Goal: Task Accomplishment & Management: Use online tool/utility

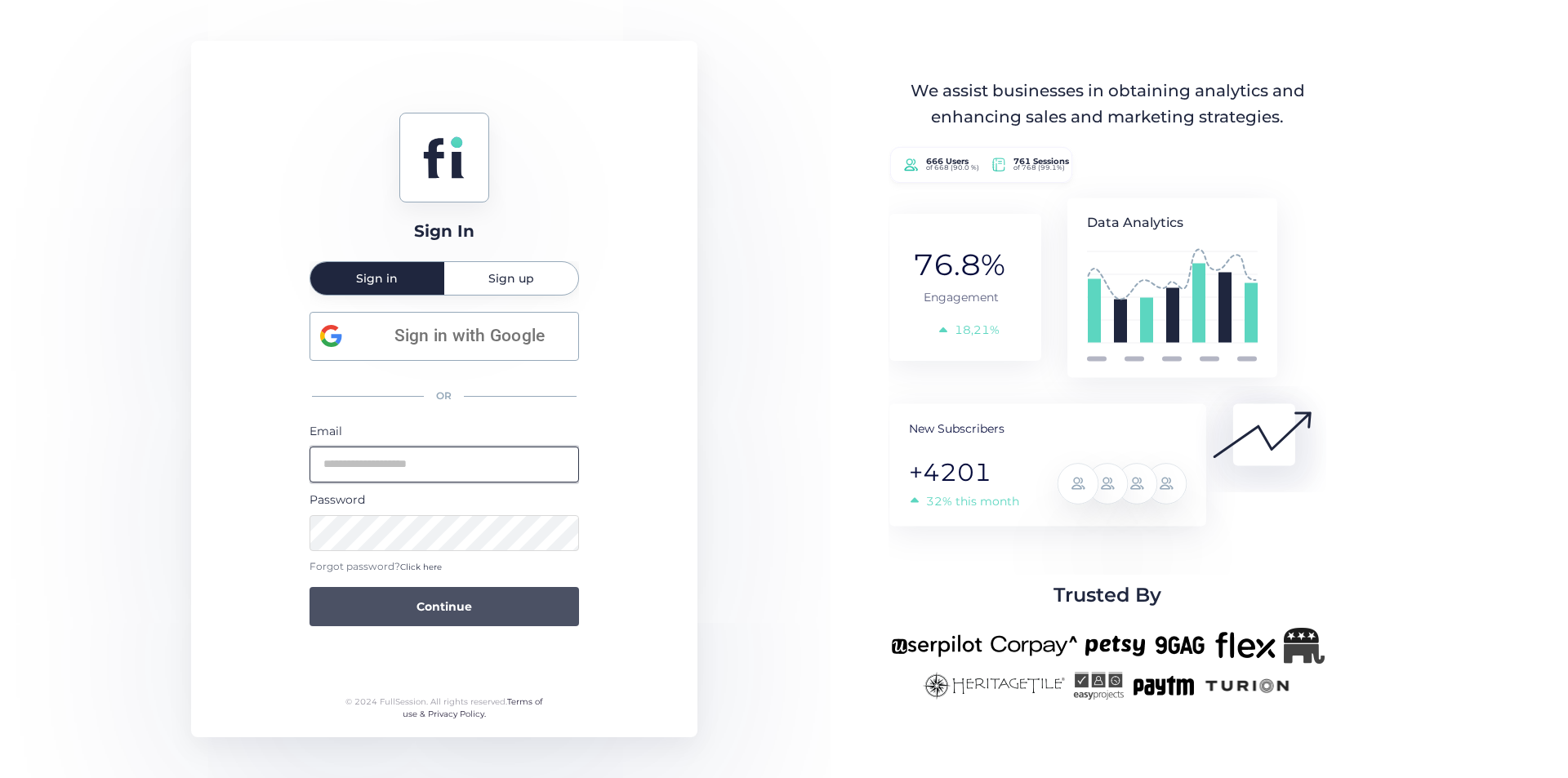
type input "**********"
click at [512, 605] on button "Continue" at bounding box center [444, 606] width 269 height 39
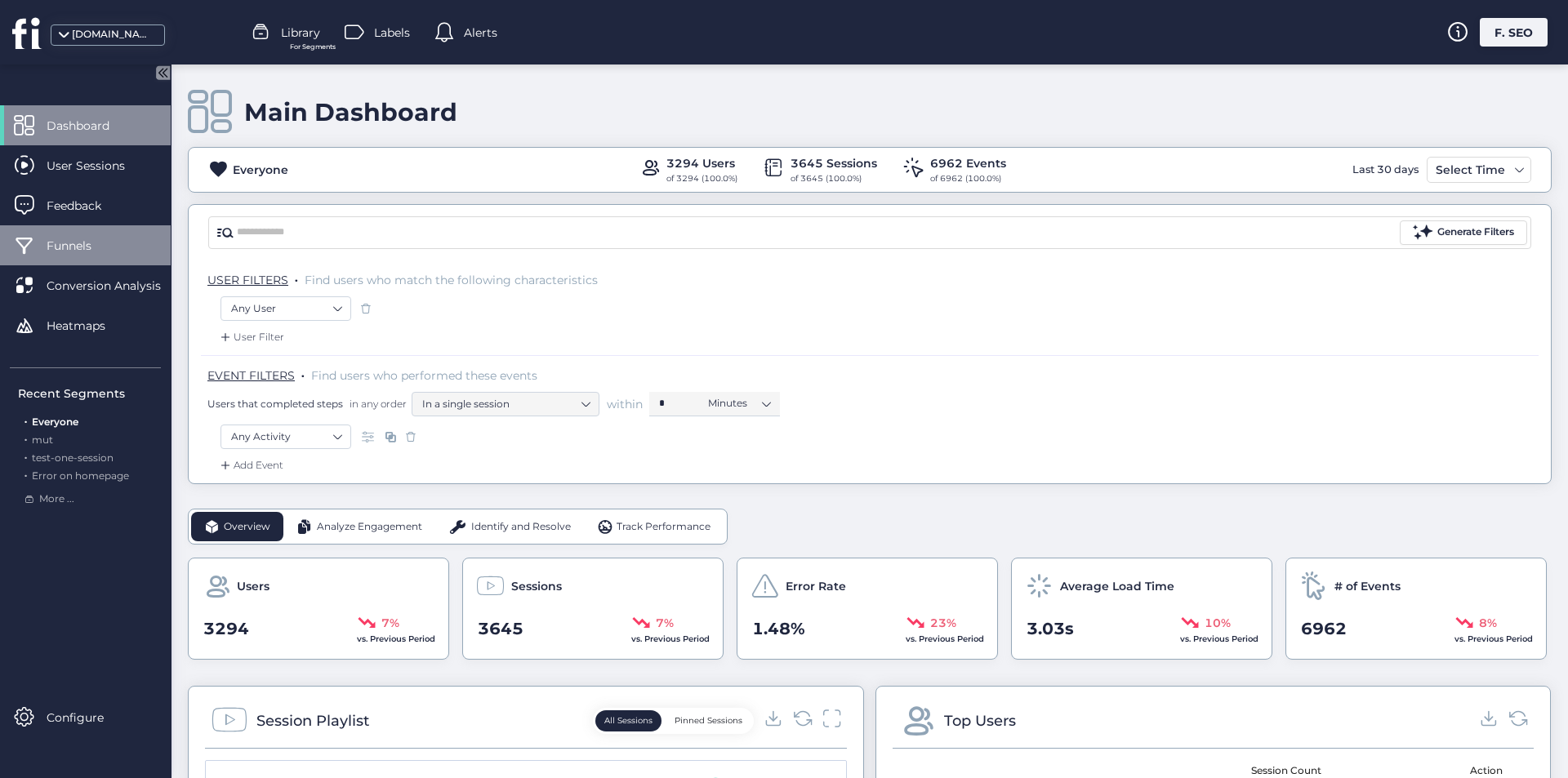
click at [100, 239] on span "Funnels" at bounding box center [81, 245] width 69 height 18
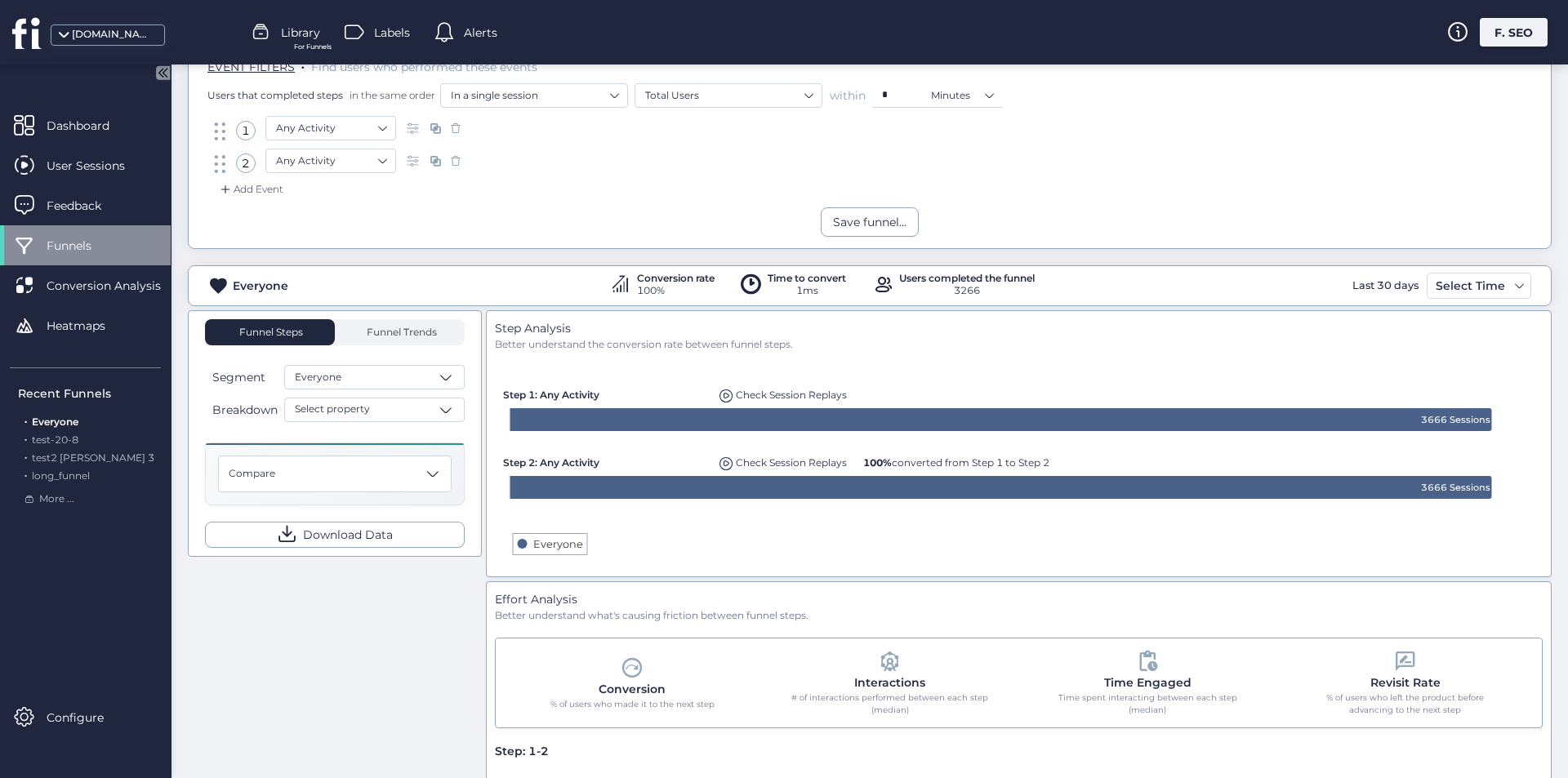
scroll to position [166, 0]
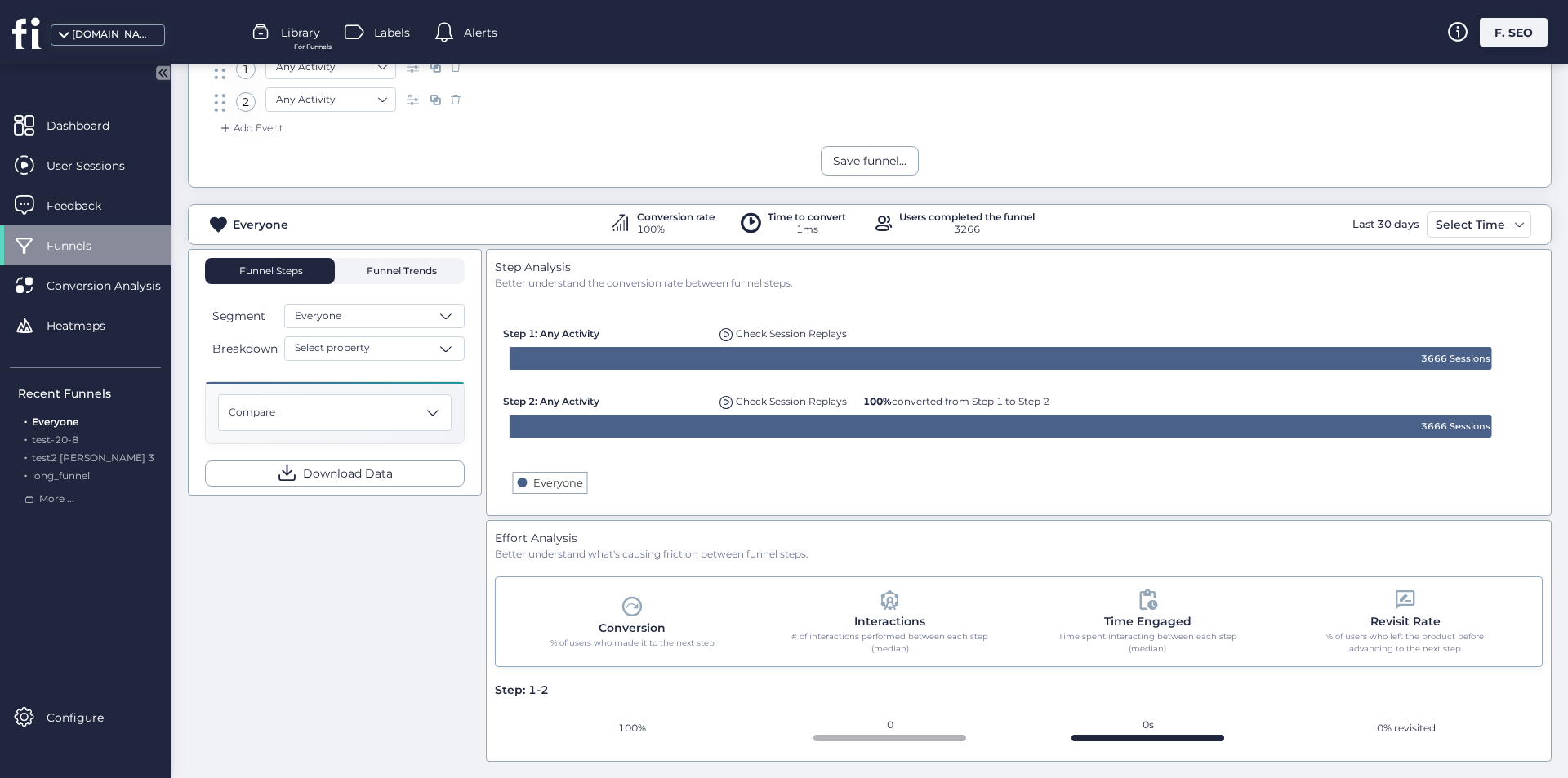
click at [436, 266] on span "Funnel Trends" at bounding box center [399, 271] width 74 height 10
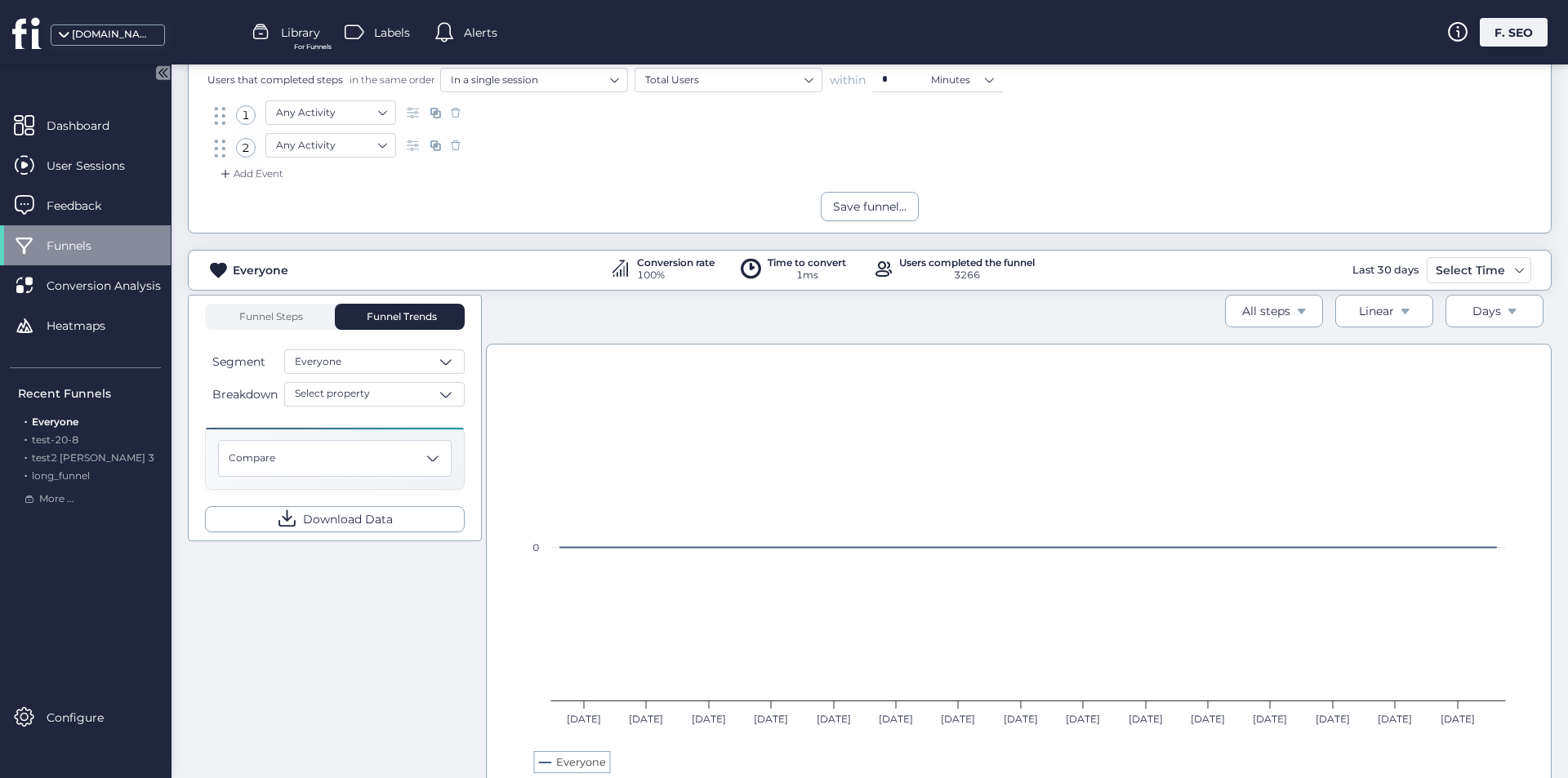
scroll to position [85, 0]
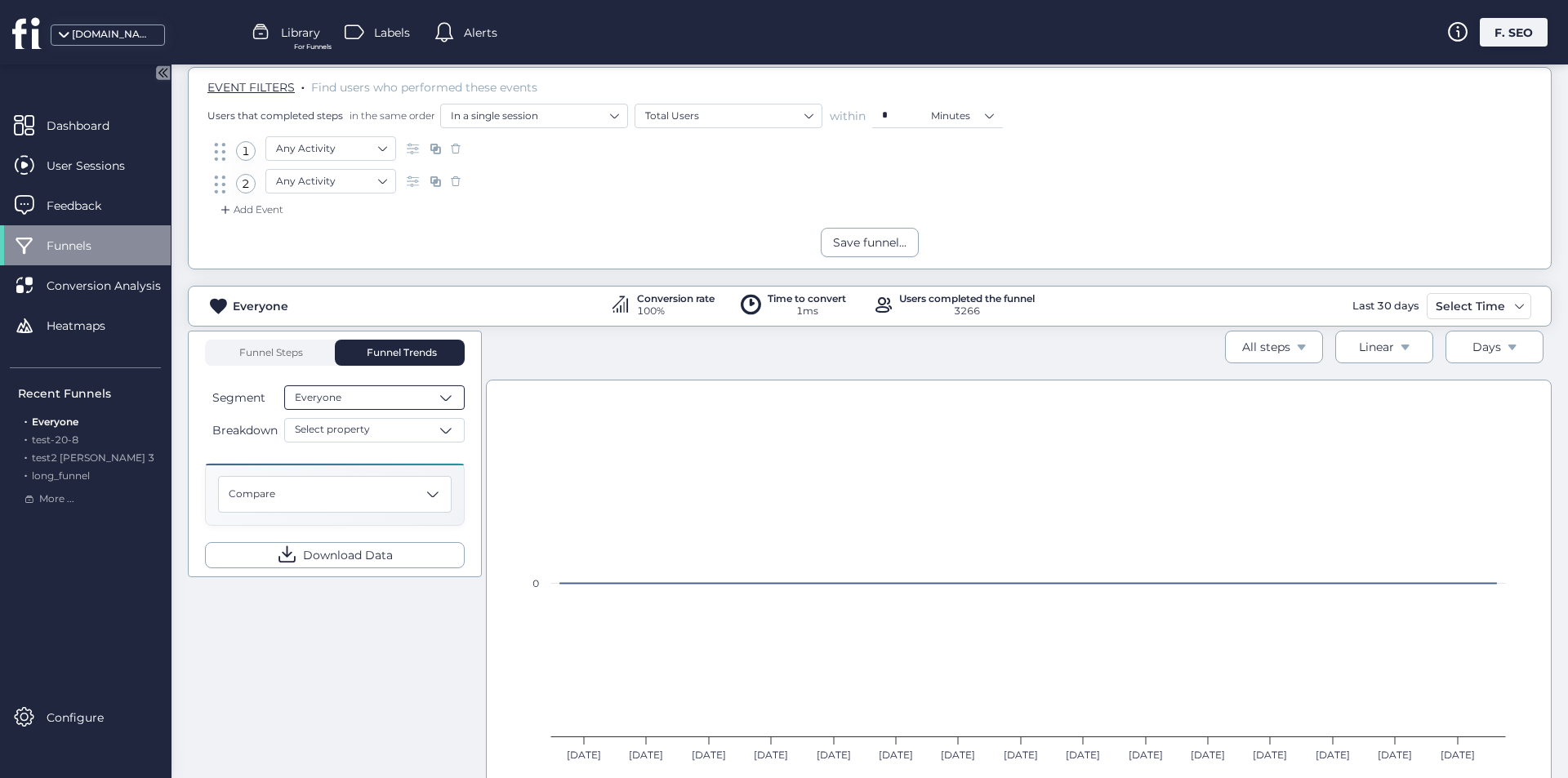
click at [333, 394] on span "Everyone" at bounding box center [318, 398] width 47 height 16
click at [367, 556] on div "Rage Clicked Recently" at bounding box center [375, 546] width 179 height 28
click at [352, 399] on span "Rage Clicked Recently" at bounding box center [350, 398] width 110 height 16
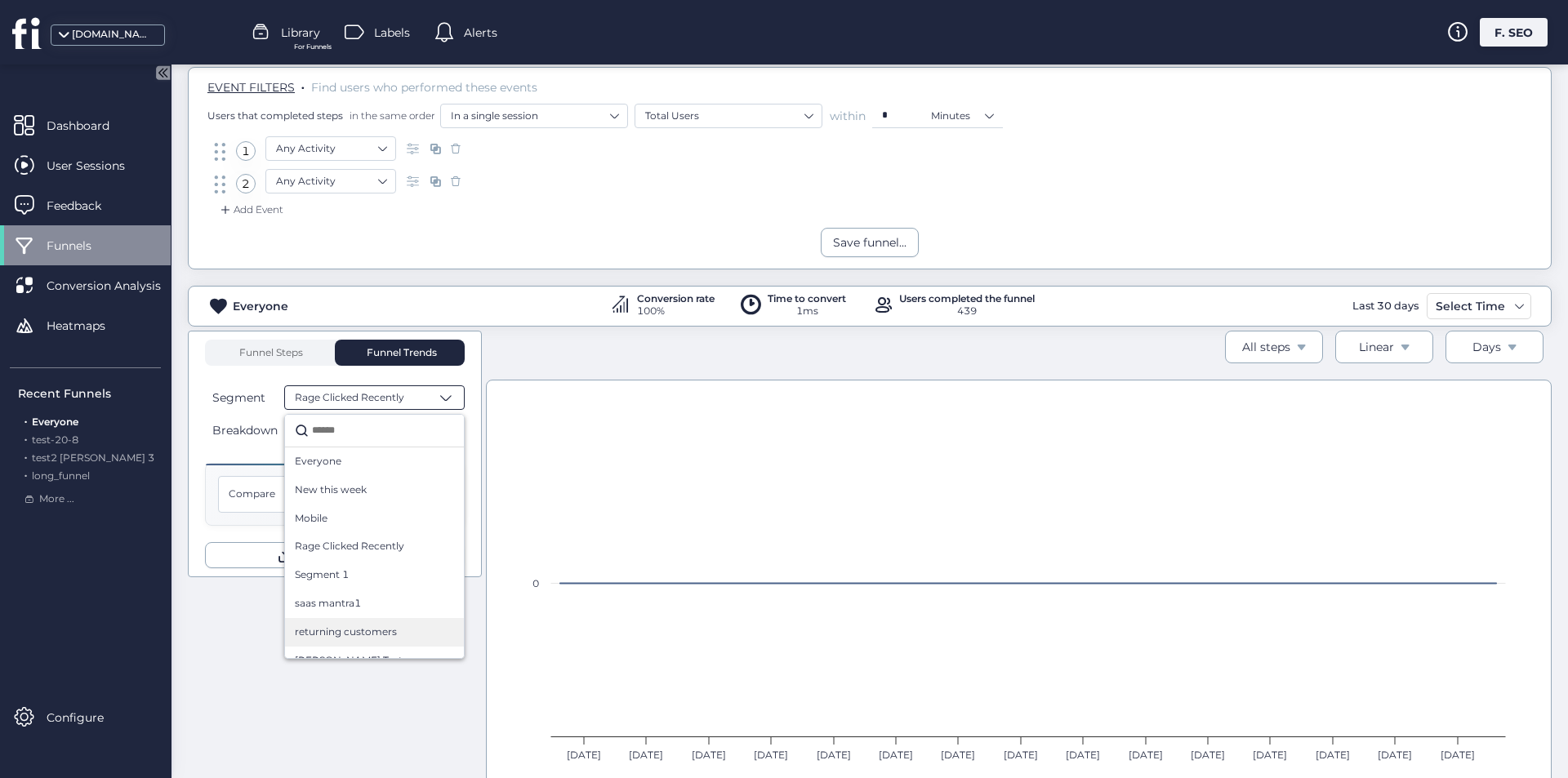
click at [367, 622] on div "returning customers" at bounding box center [375, 632] width 179 height 28
click at [333, 402] on span "returning customers" at bounding box center [345, 398] width 102 height 16
click at [362, 600] on div "demo" at bounding box center [375, 597] width 159 height 16
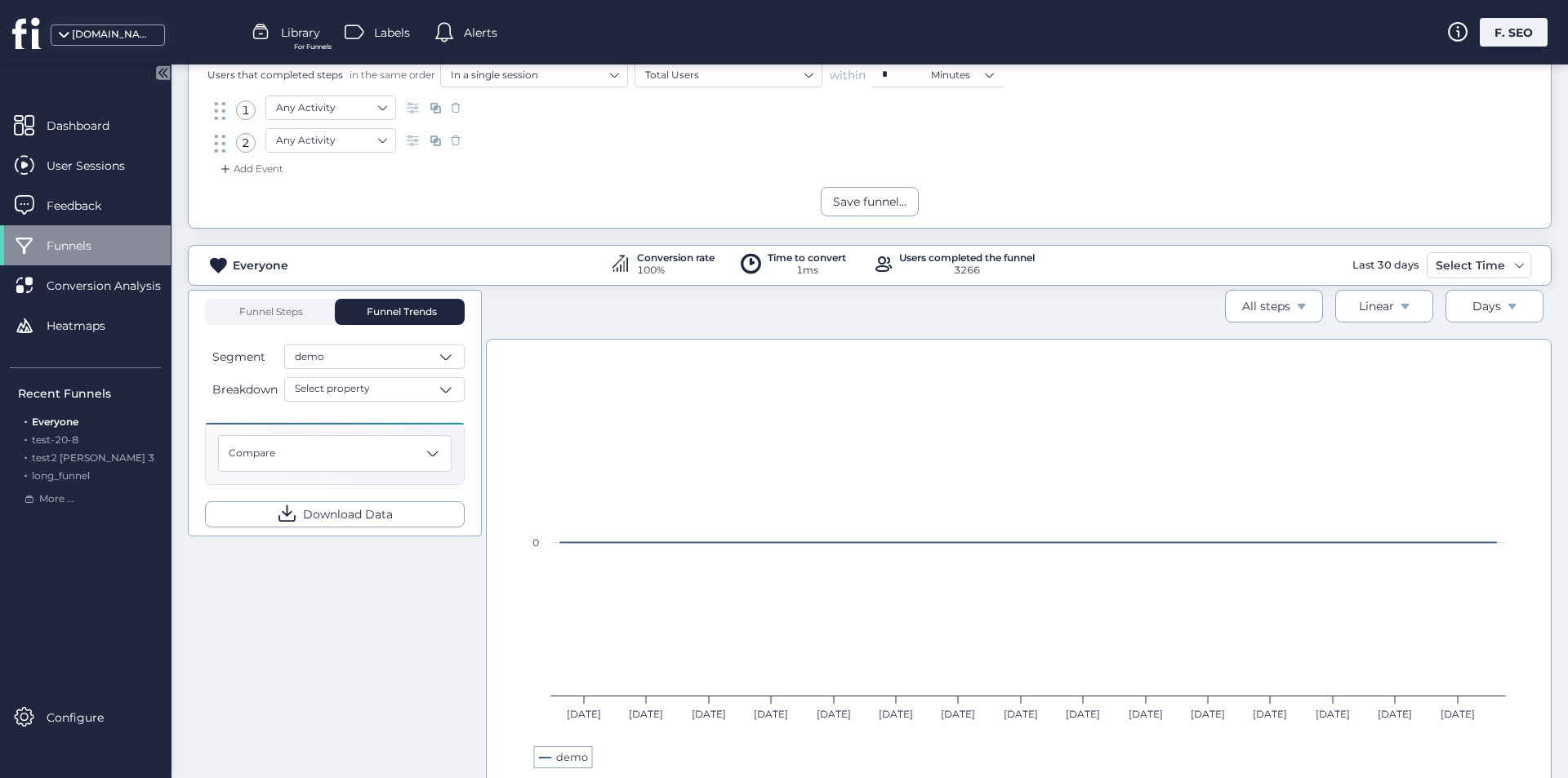
scroll to position [163, 0]
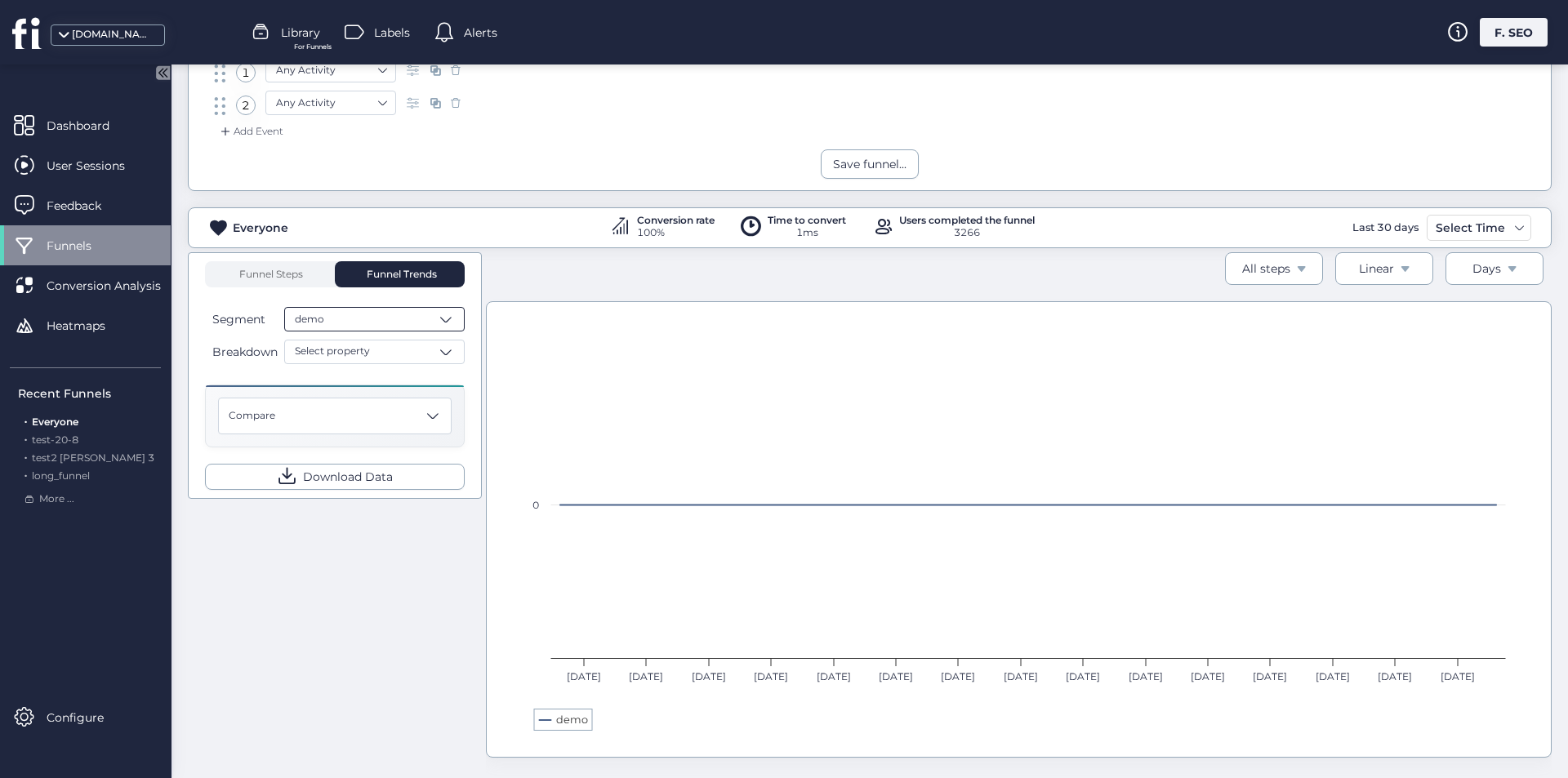
click at [423, 322] on div "demo" at bounding box center [375, 320] width 181 height 25
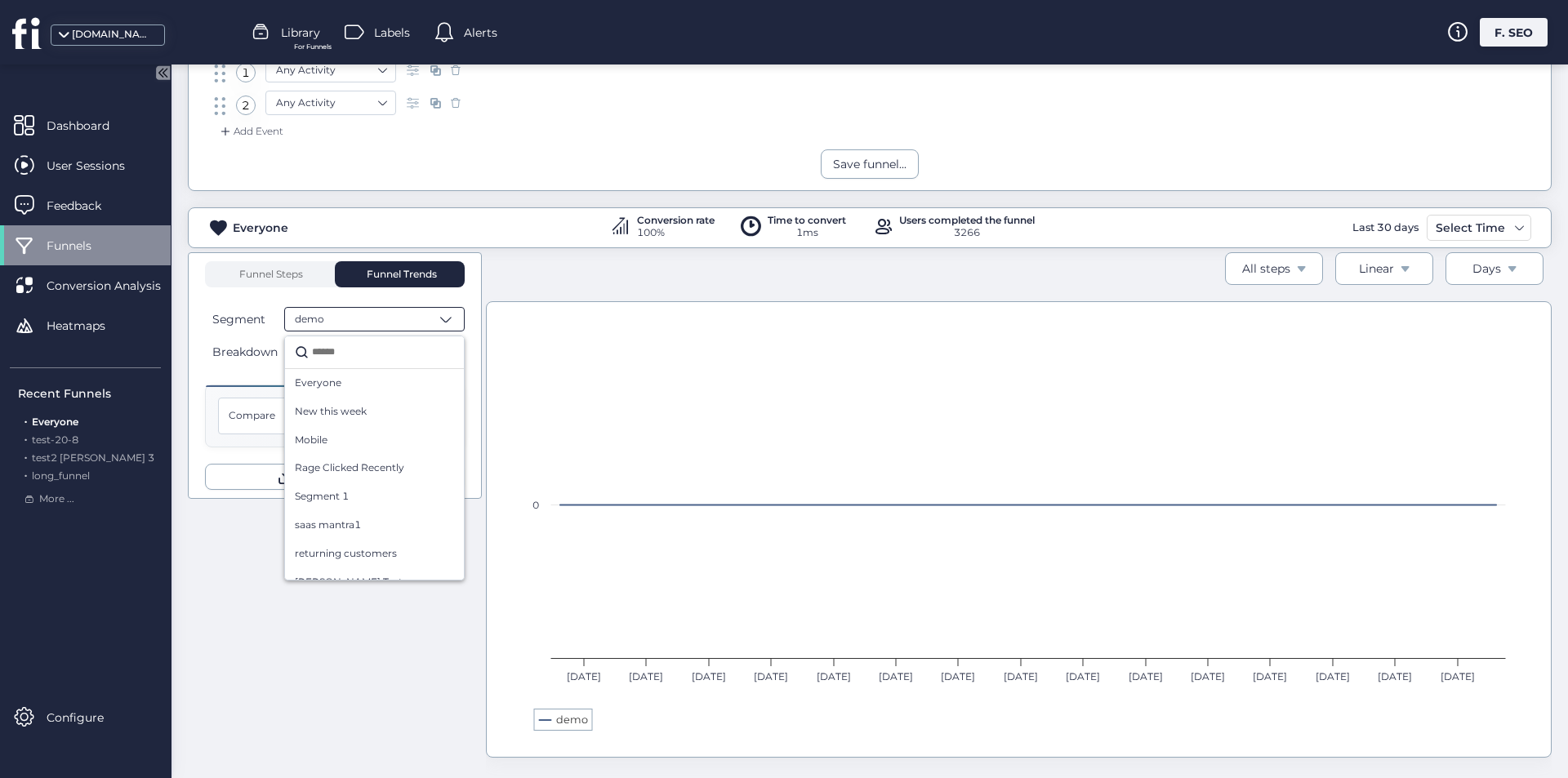
click at [423, 322] on div "demo" at bounding box center [375, 320] width 181 height 25
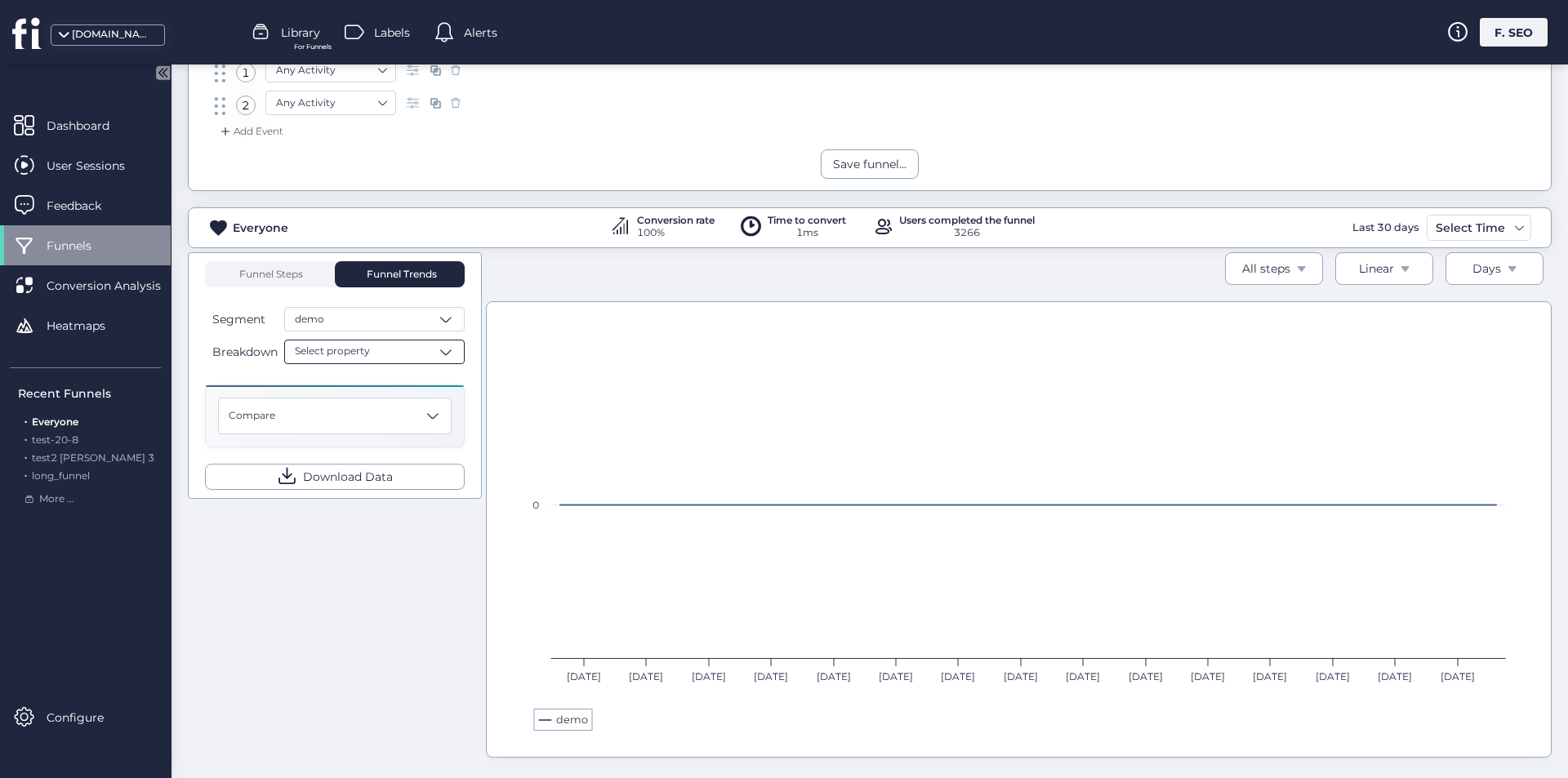
click at [420, 354] on div "Select property" at bounding box center [375, 352] width 181 height 25
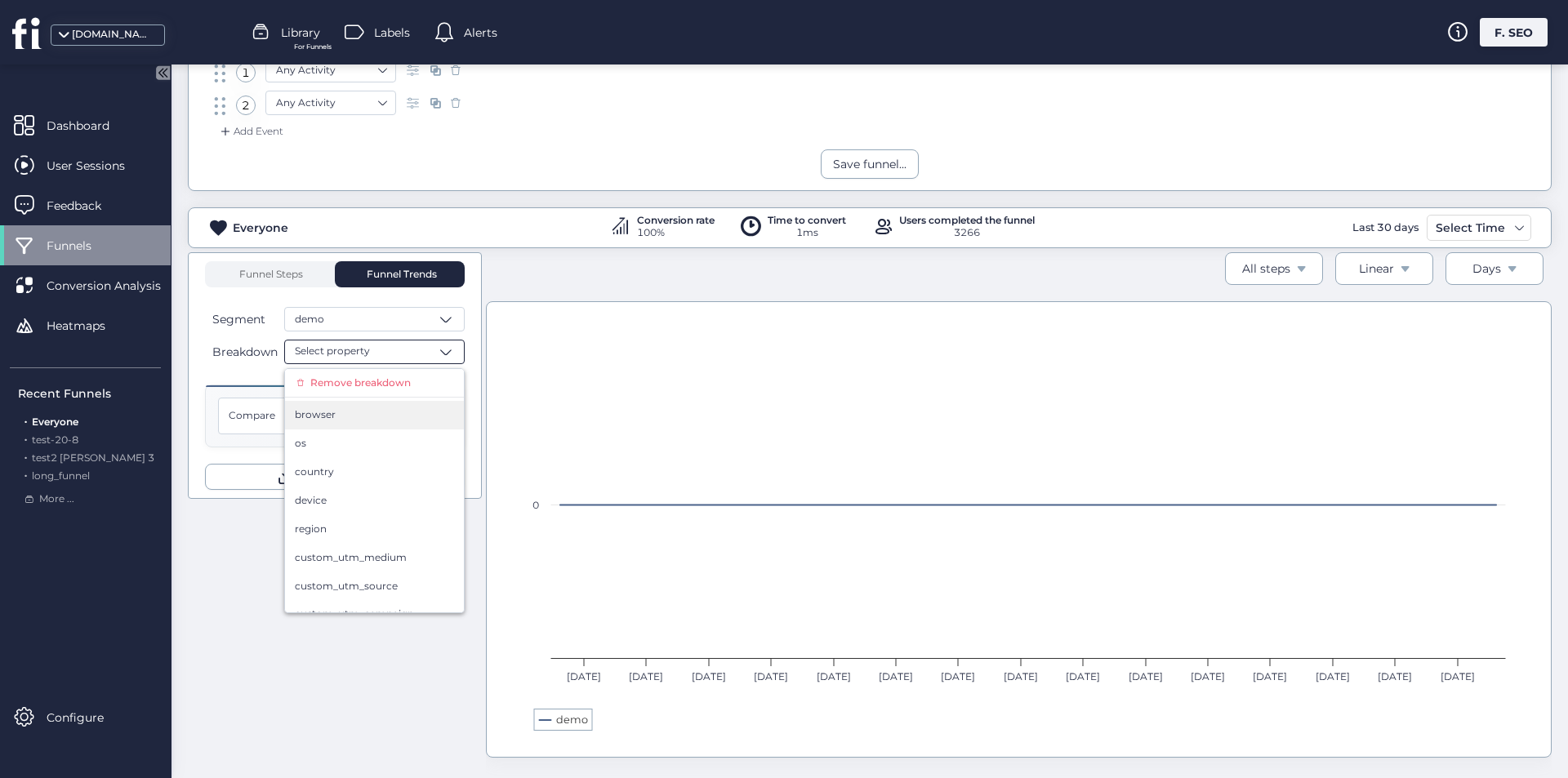
click at [405, 428] on div "browser" at bounding box center [375, 415] width 179 height 28
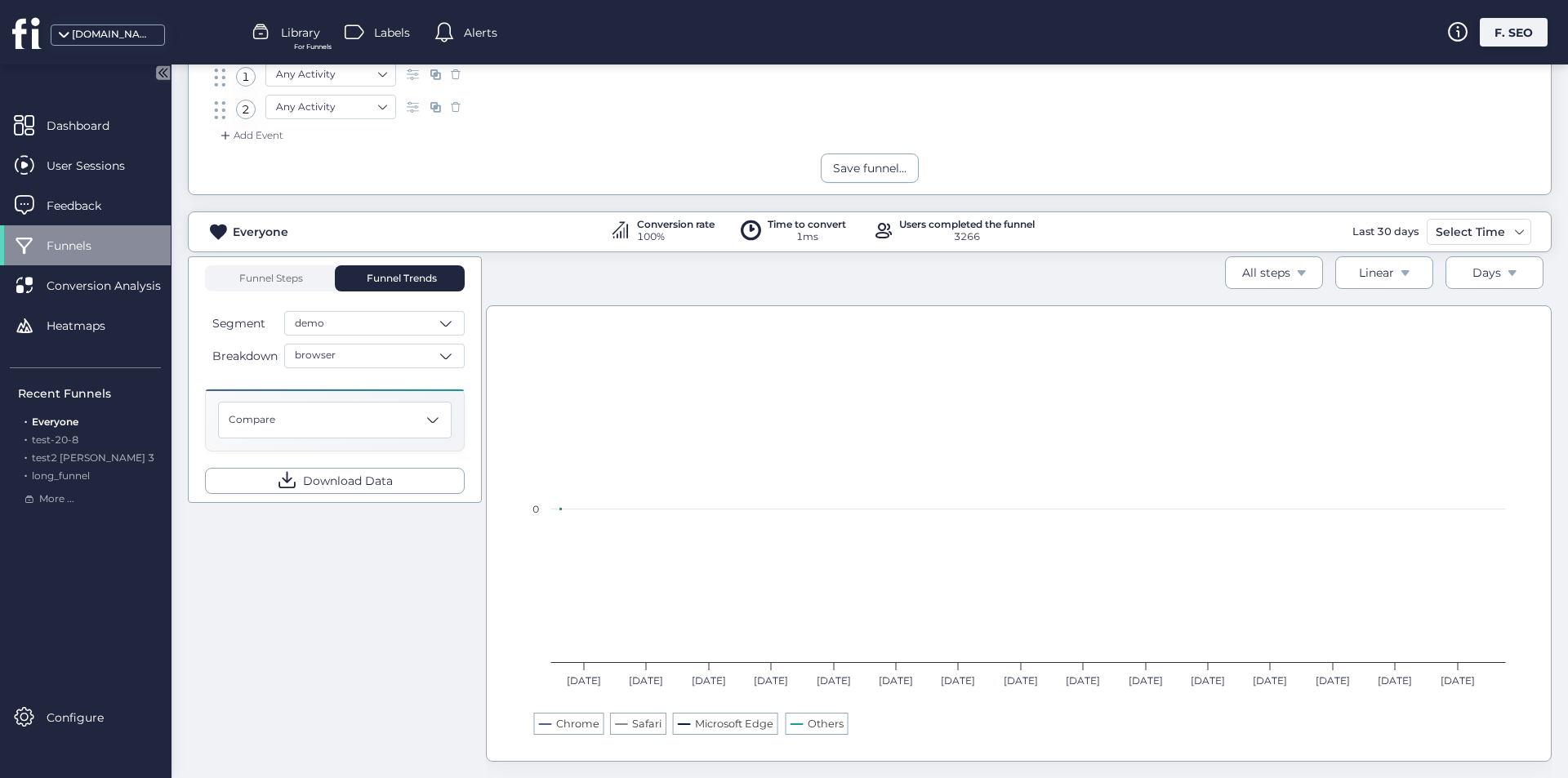
scroll to position [163, 0]
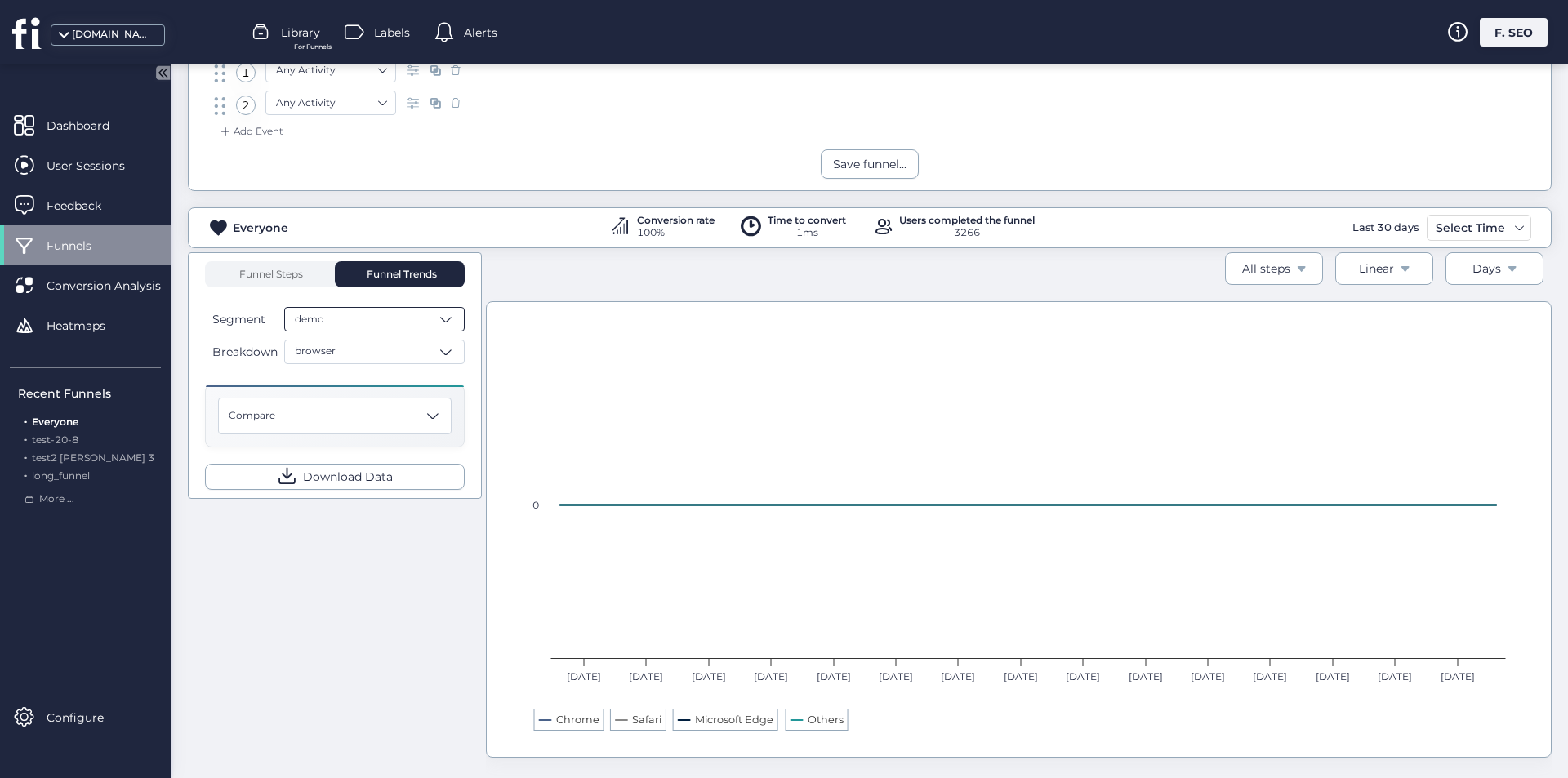
click at [424, 316] on div "demo" at bounding box center [375, 320] width 181 height 25
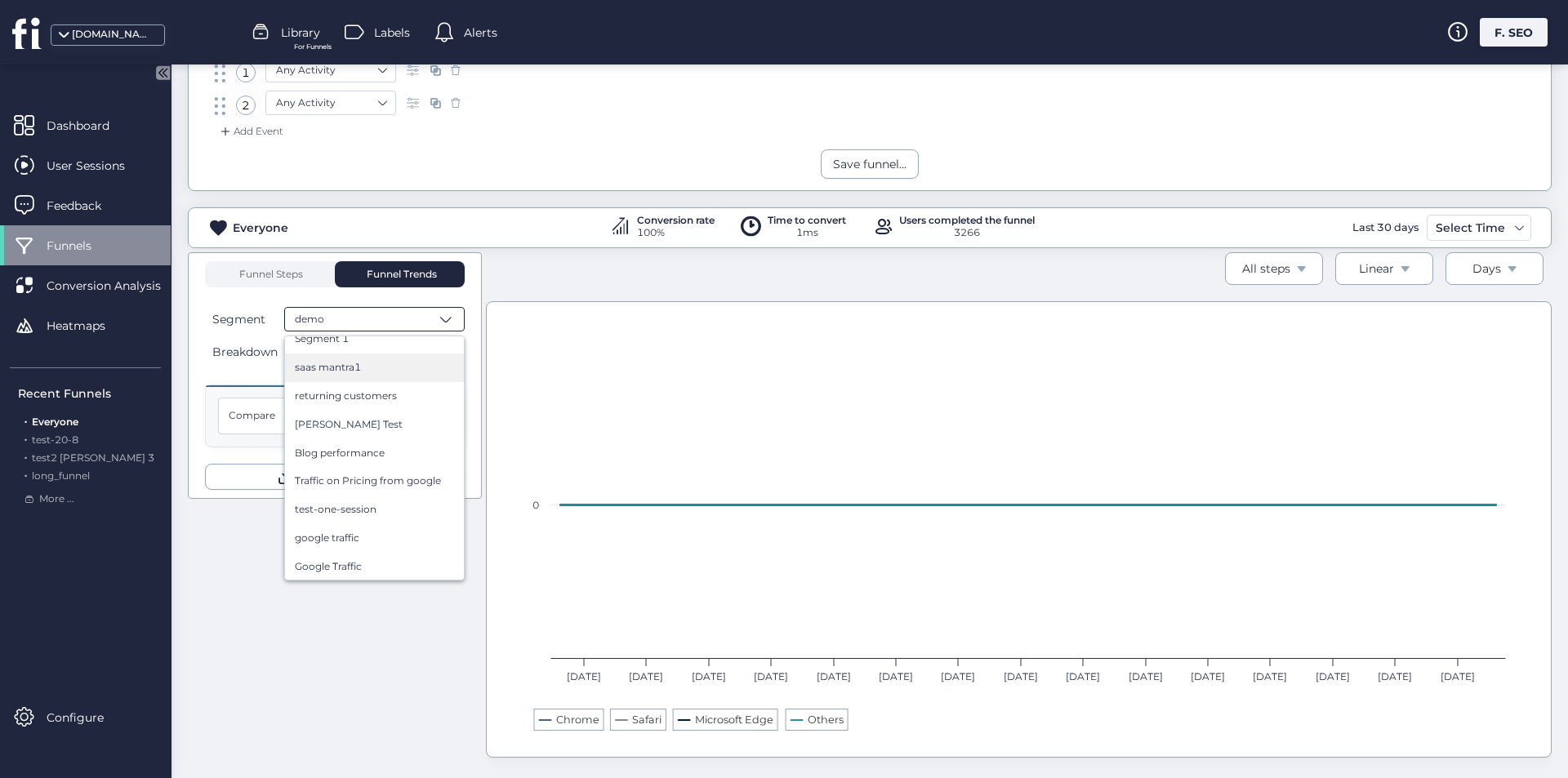
scroll to position [408, 0]
click at [384, 526] on div "Is Included Test" at bounding box center [375, 515] width 179 height 28
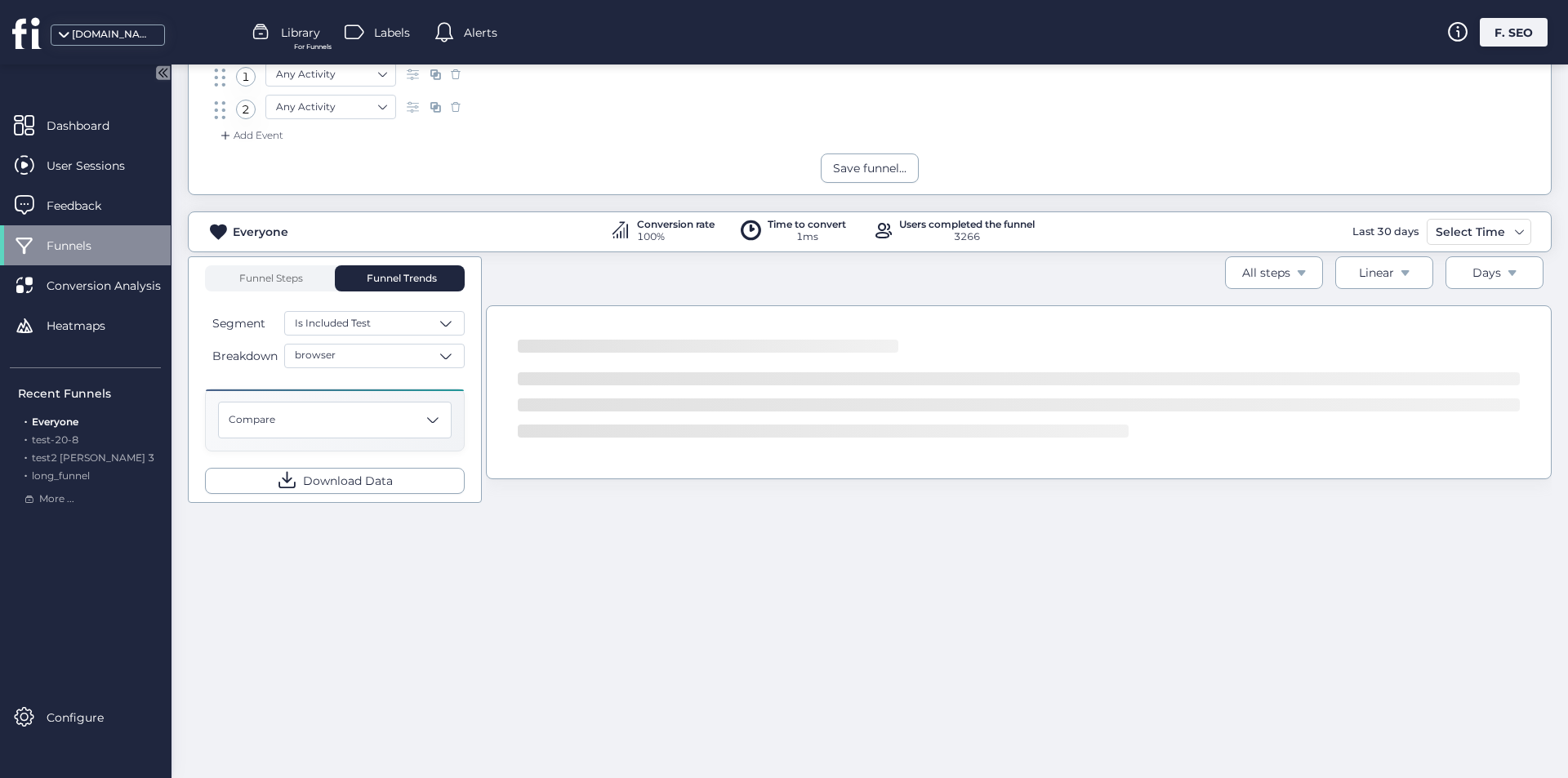
scroll to position [163, 0]
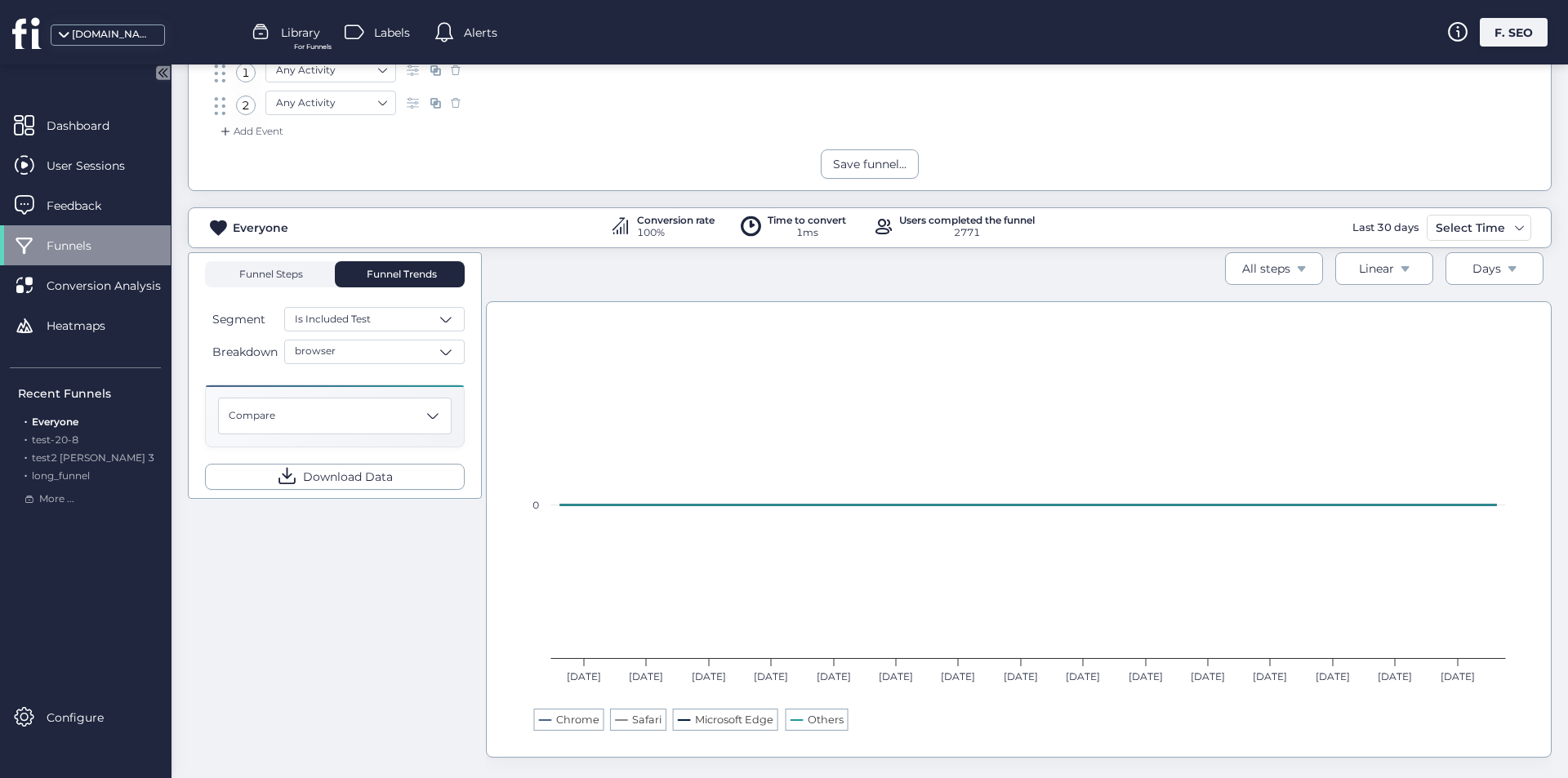
click at [290, 281] on span "Funnel Steps" at bounding box center [270, 274] width 66 height 27
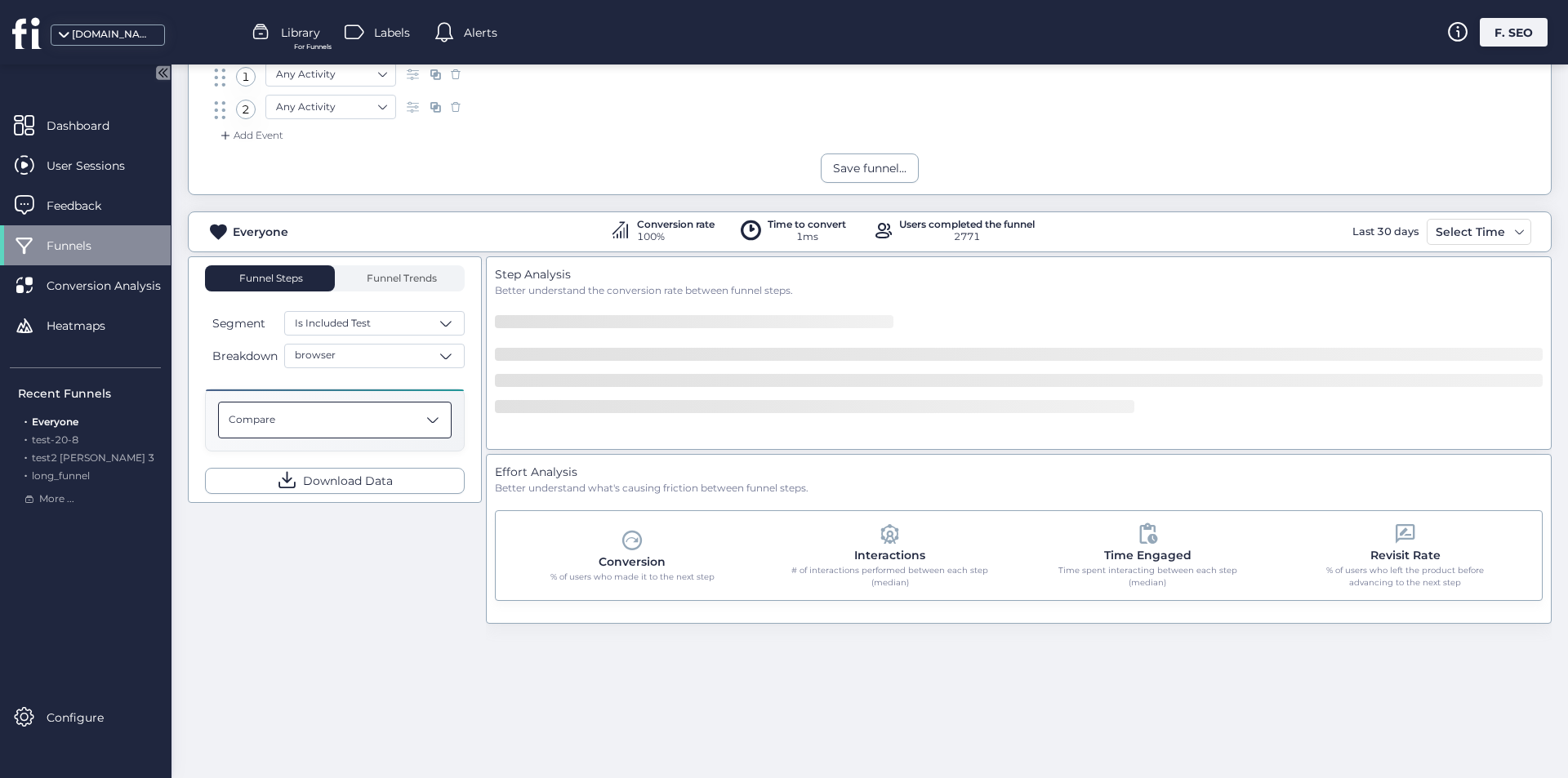
scroll to position [163, 0]
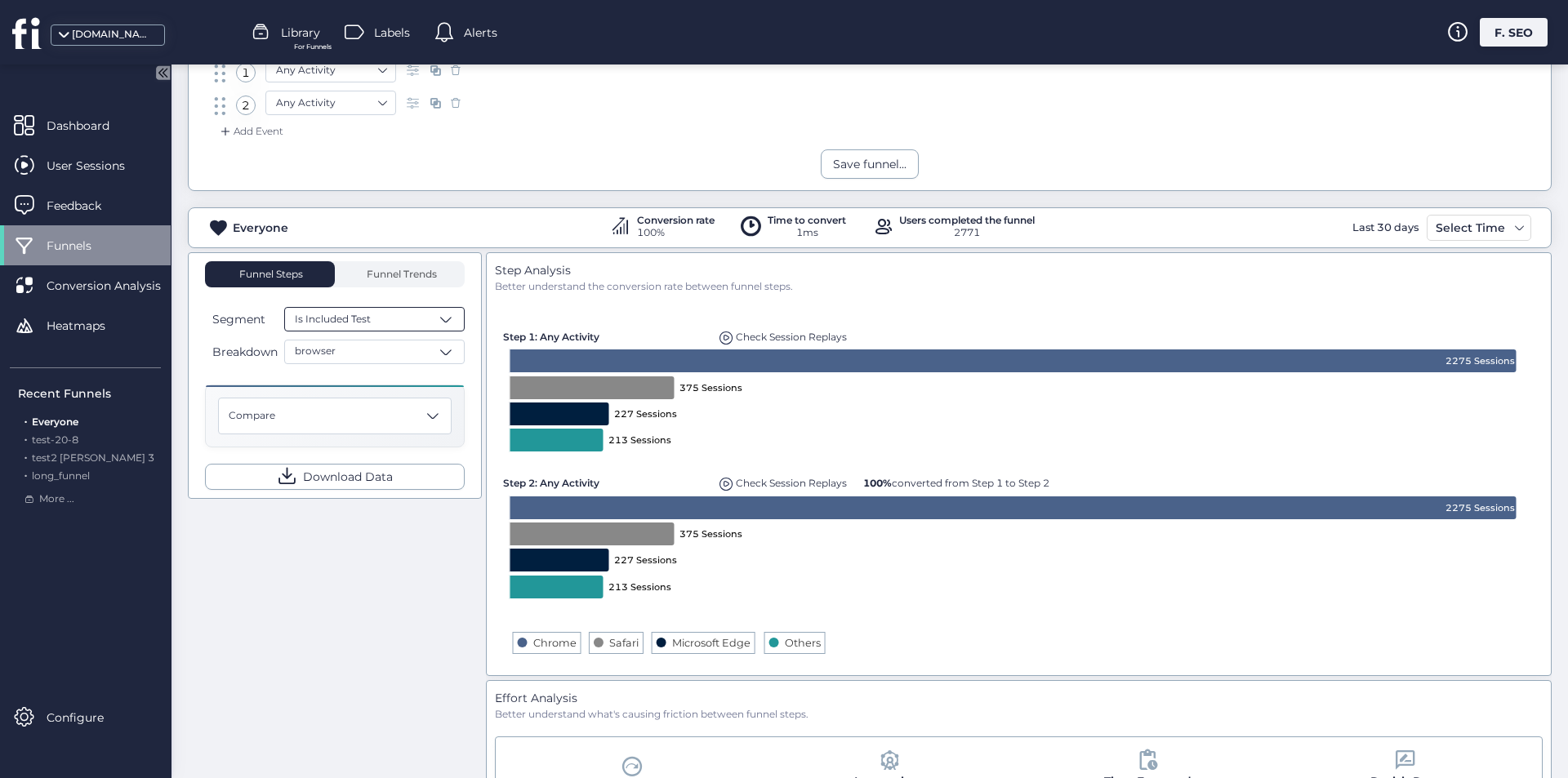
click at [389, 317] on div "Is Included Test" at bounding box center [375, 320] width 181 height 25
click at [369, 492] on div "single session (copy) (copy)" at bounding box center [375, 484] width 179 height 28
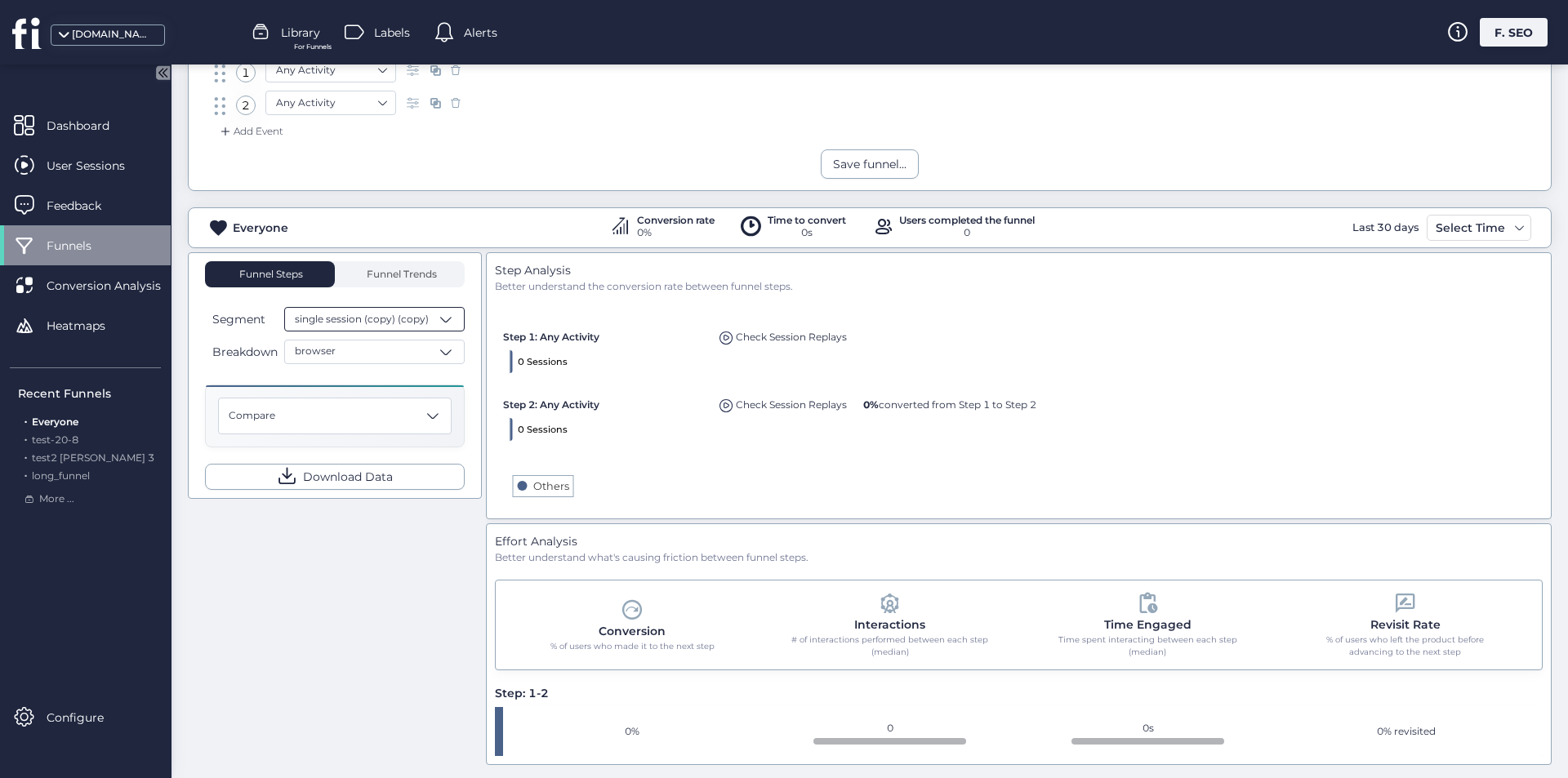
click at [407, 321] on span "single session (copy) (copy)" at bounding box center [361, 320] width 134 height 16
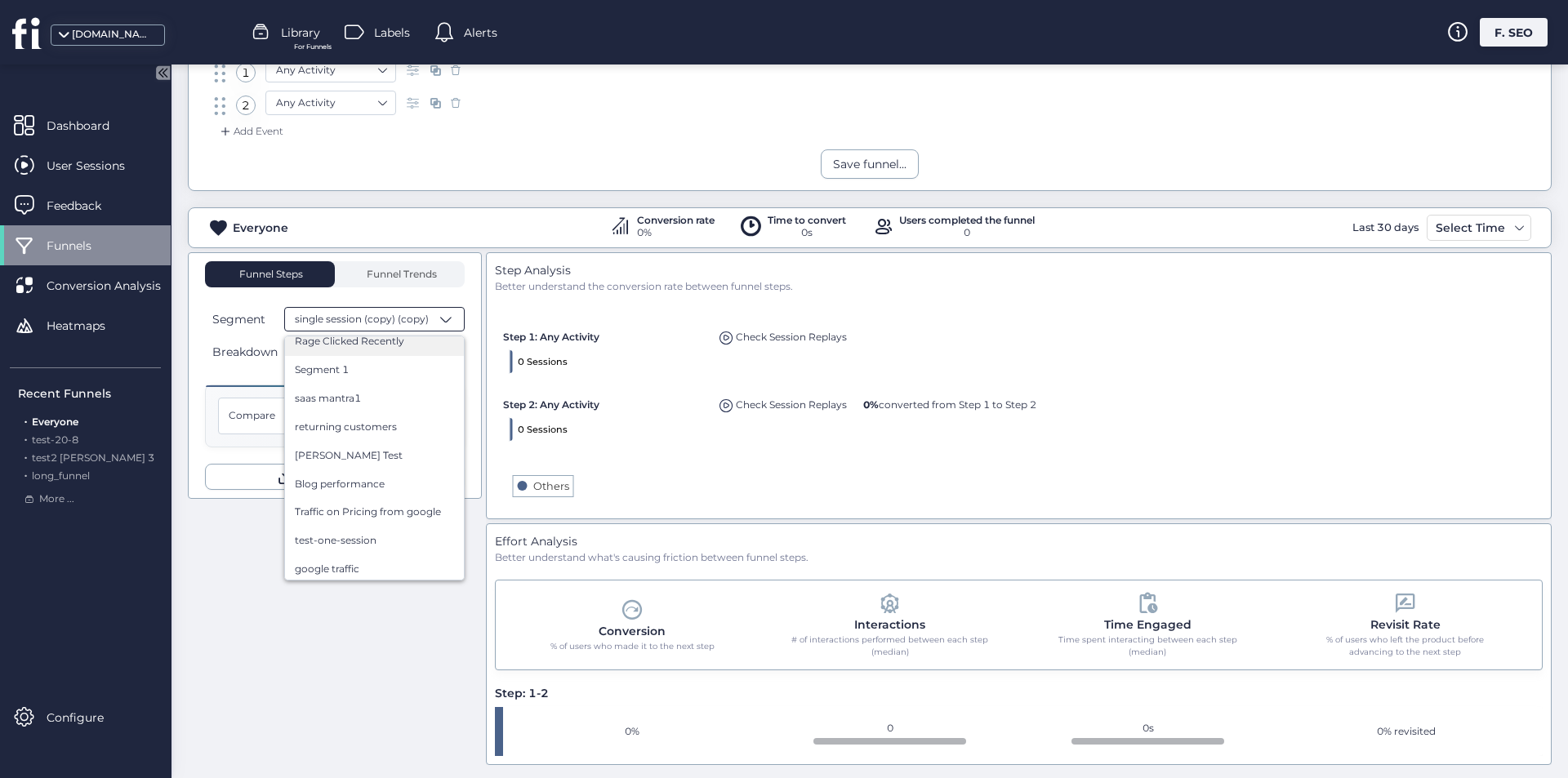
scroll to position [408, 0]
click at [378, 505] on div "Is Included Test" at bounding box center [375, 515] width 179 height 28
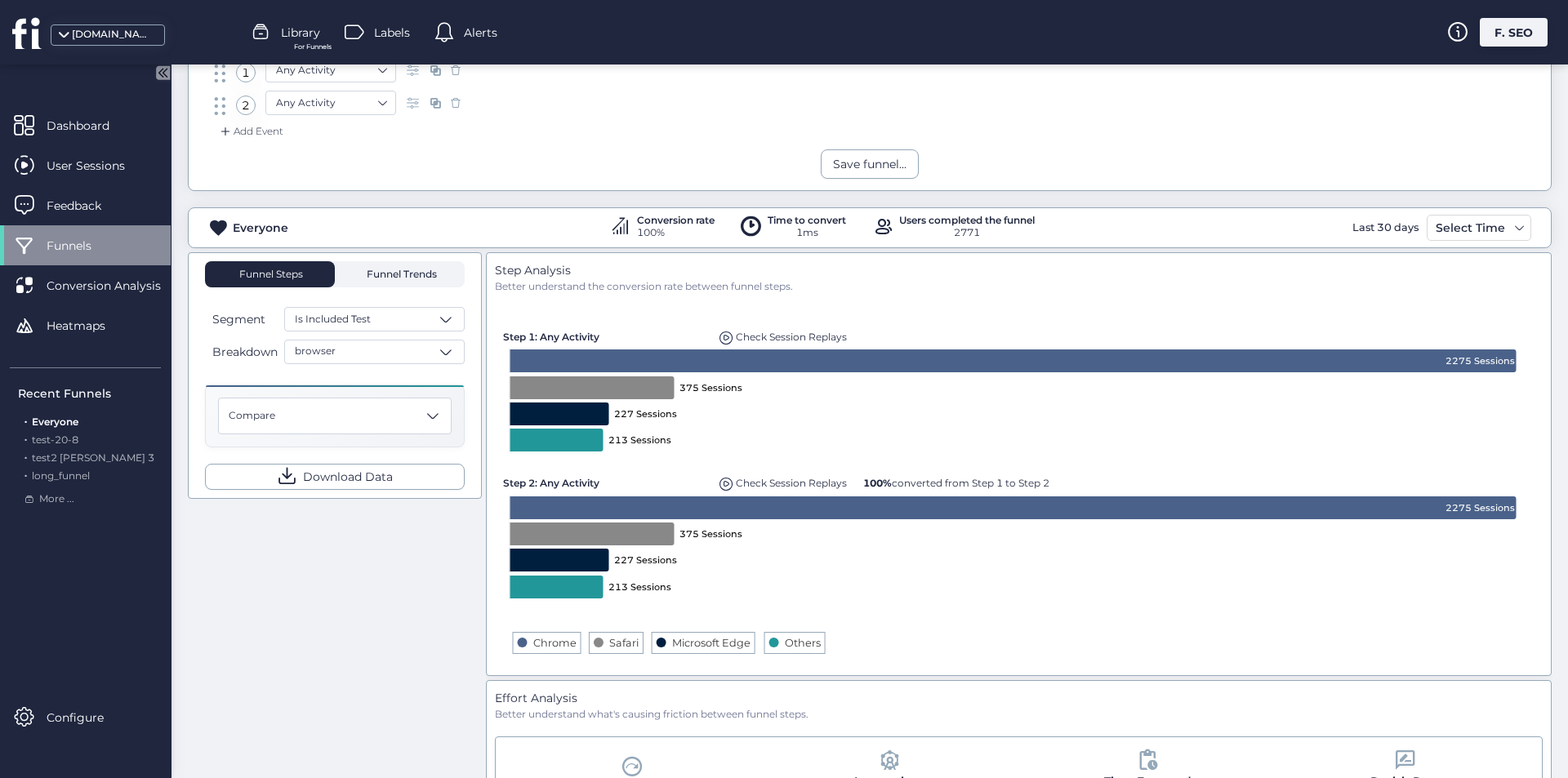
click at [415, 267] on span "Funnel Trends" at bounding box center [399, 274] width 74 height 27
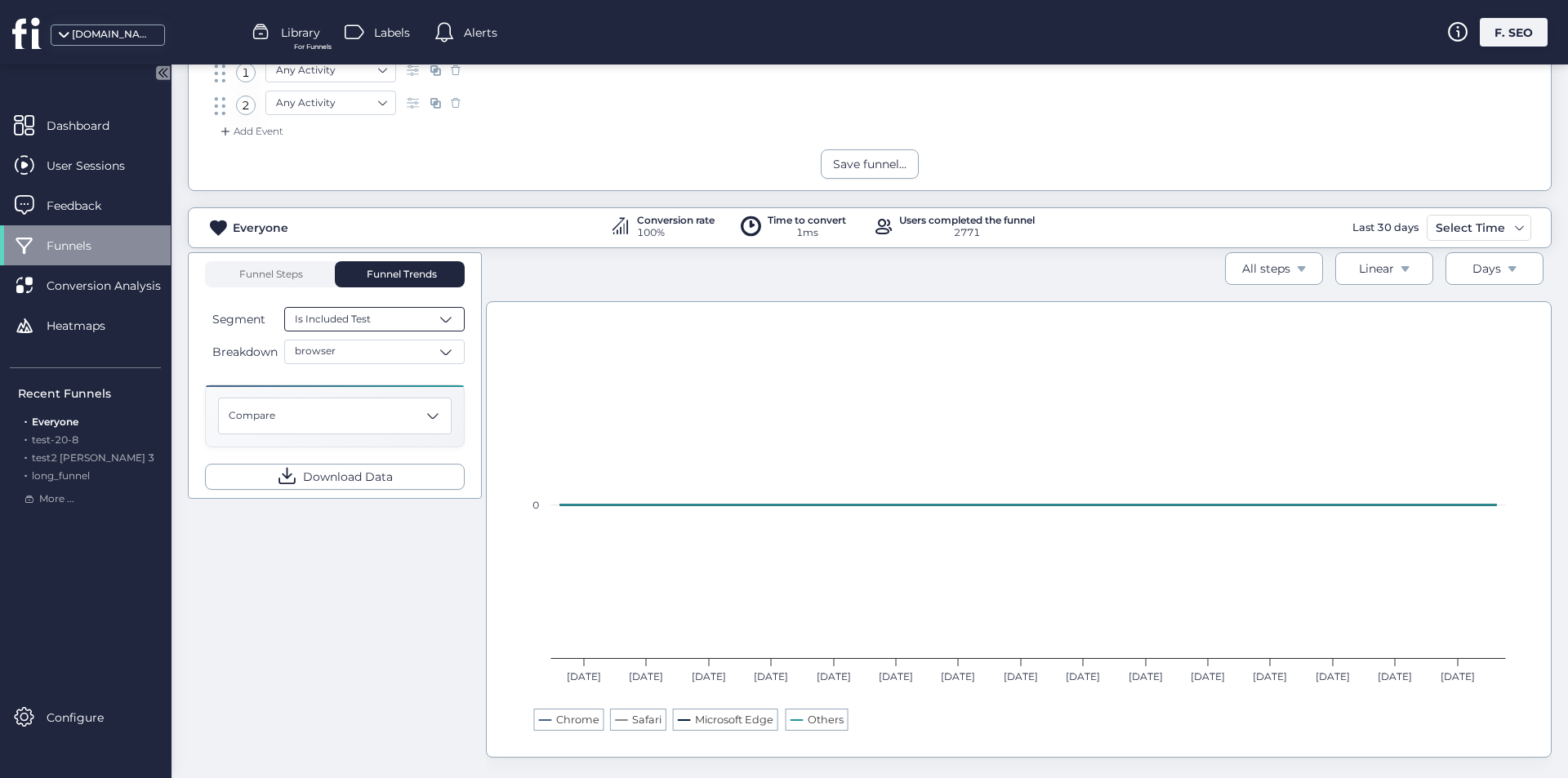
click at [367, 312] on span "Is Included Test" at bounding box center [333, 320] width 76 height 16
click at [354, 371] on div "Everyone" at bounding box center [375, 383] width 179 height 28
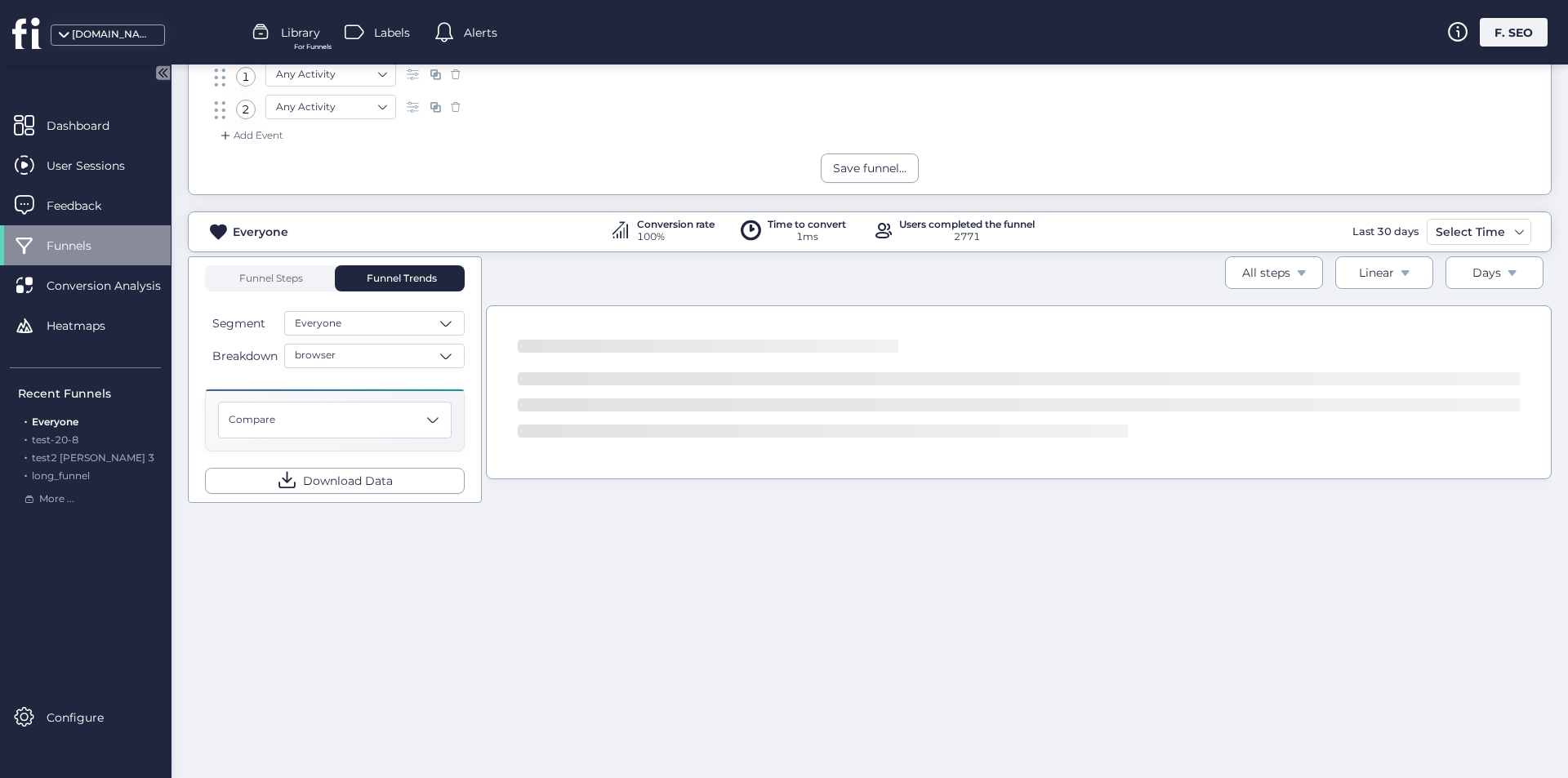
scroll to position [163, 0]
